Goal: Task Accomplishment & Management: Manage account settings

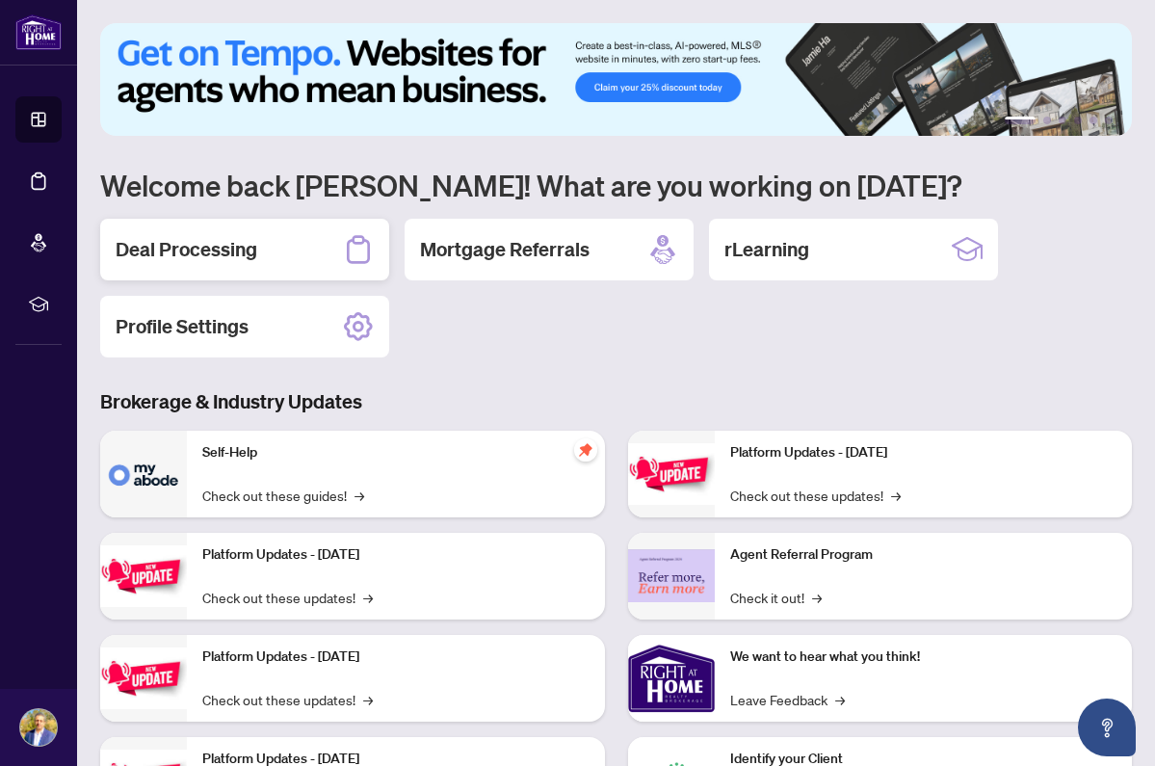
click at [248, 262] on h2 "Deal Processing" at bounding box center [187, 249] width 142 height 27
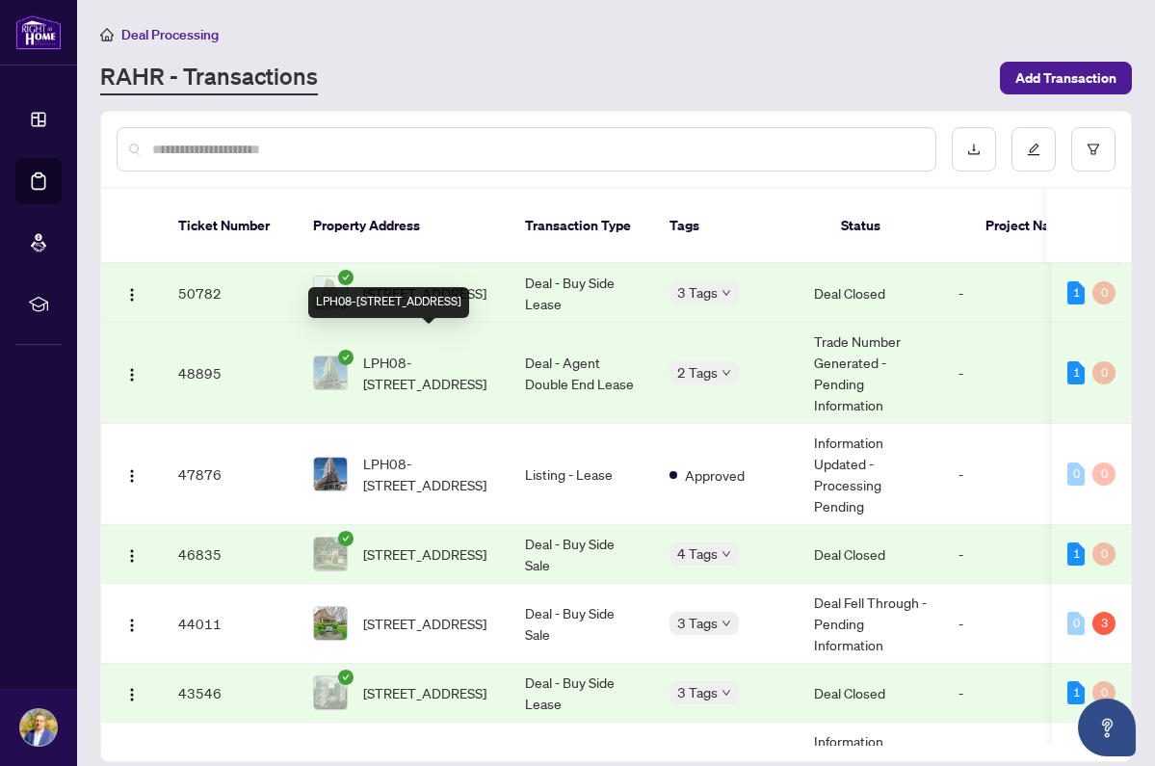
click at [463, 352] on span "LPH08-[STREET_ADDRESS]" at bounding box center [428, 373] width 131 height 42
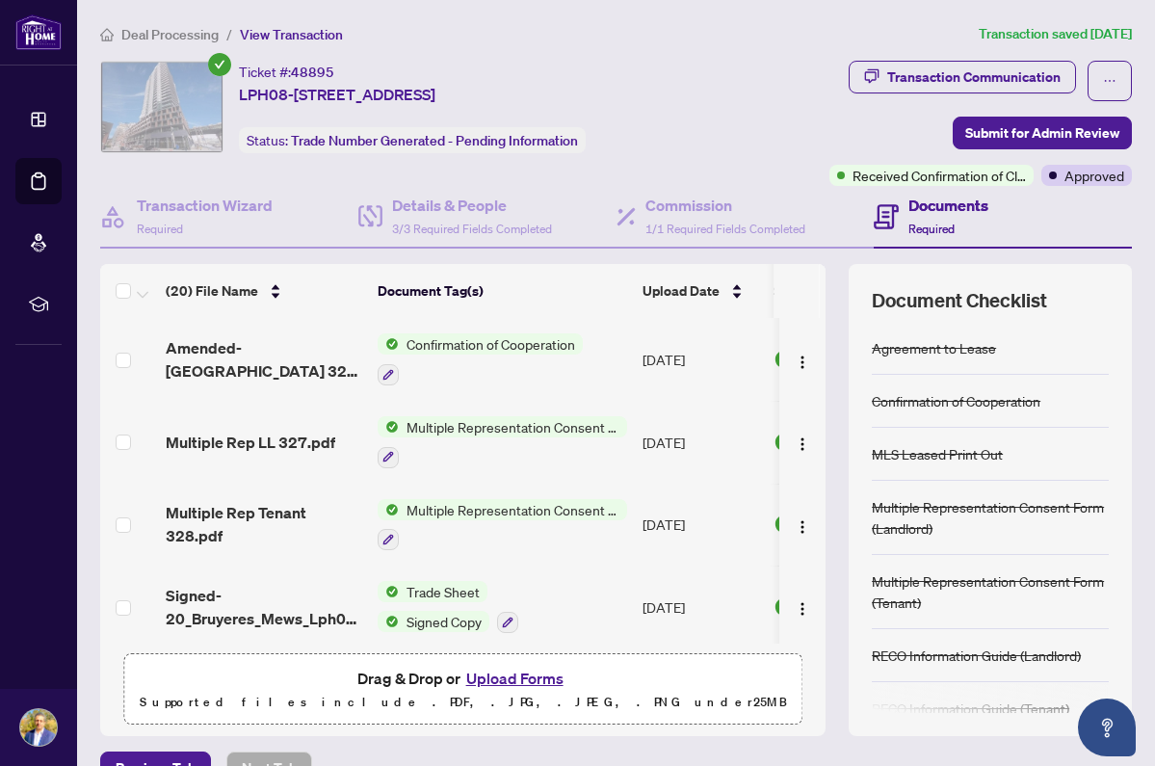
click at [194, 29] on span "Deal Processing" at bounding box center [169, 34] width 97 height 17
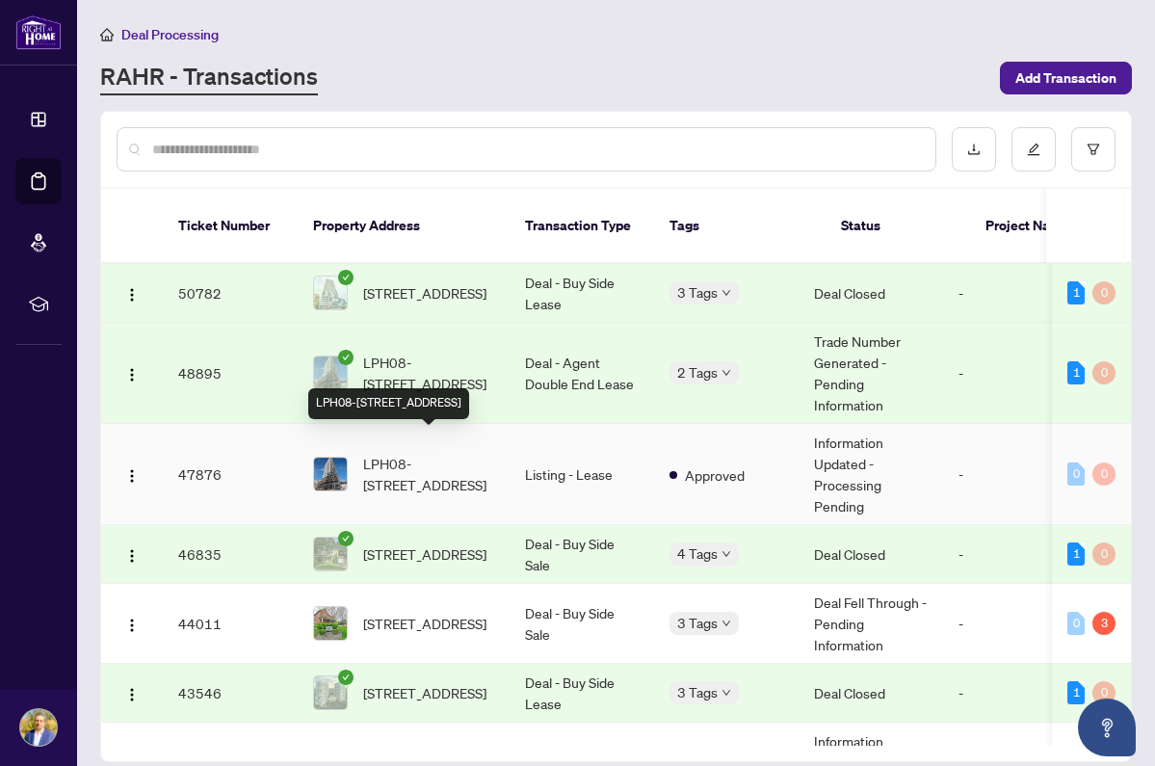
click at [464, 453] on span "LPH08-[STREET_ADDRESS]" at bounding box center [428, 474] width 131 height 42
